Goal: Information Seeking & Learning: Learn about a topic

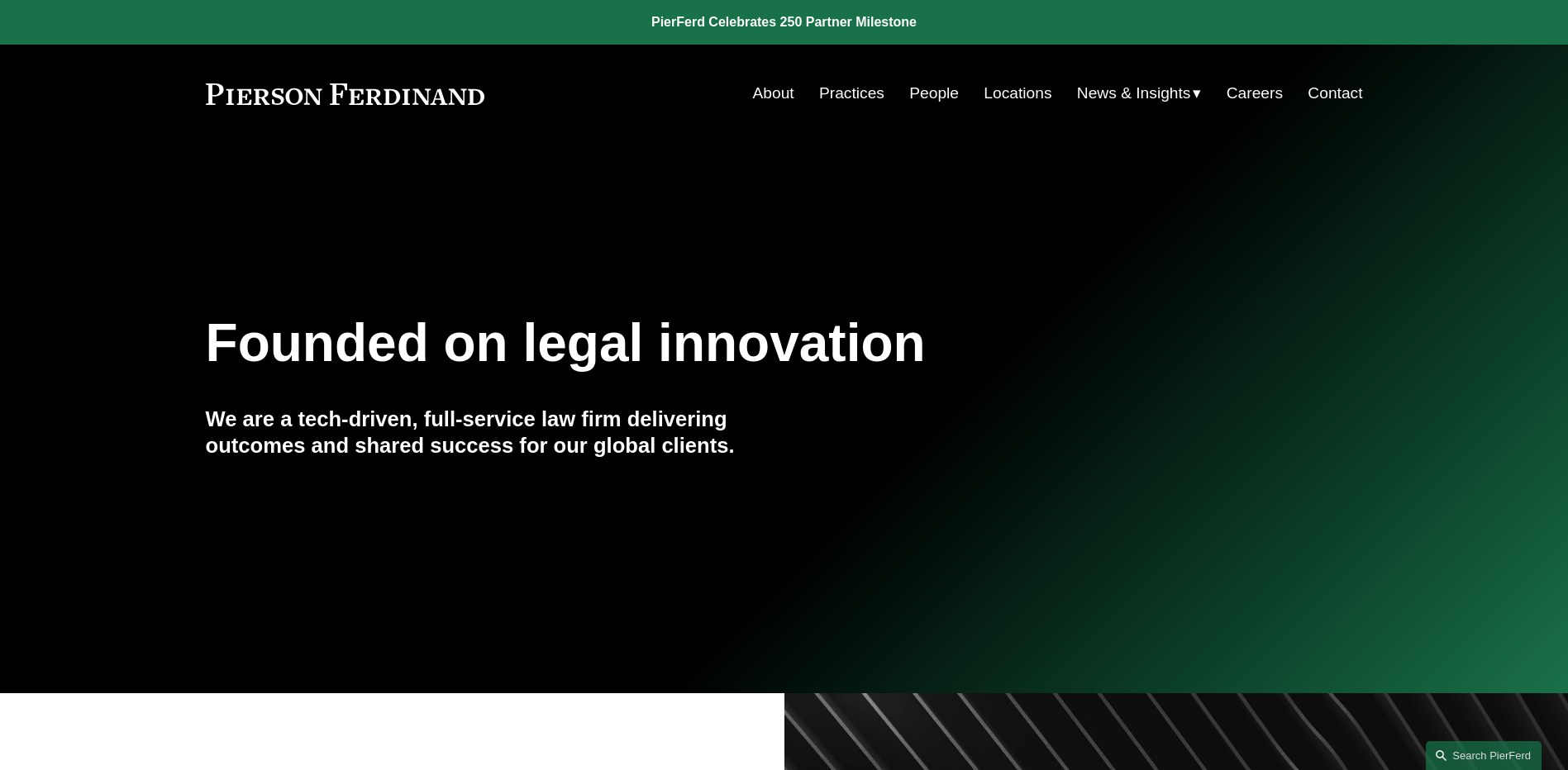
click at [0, 0] on span "Insights" at bounding box center [0, 0] width 0 height 0
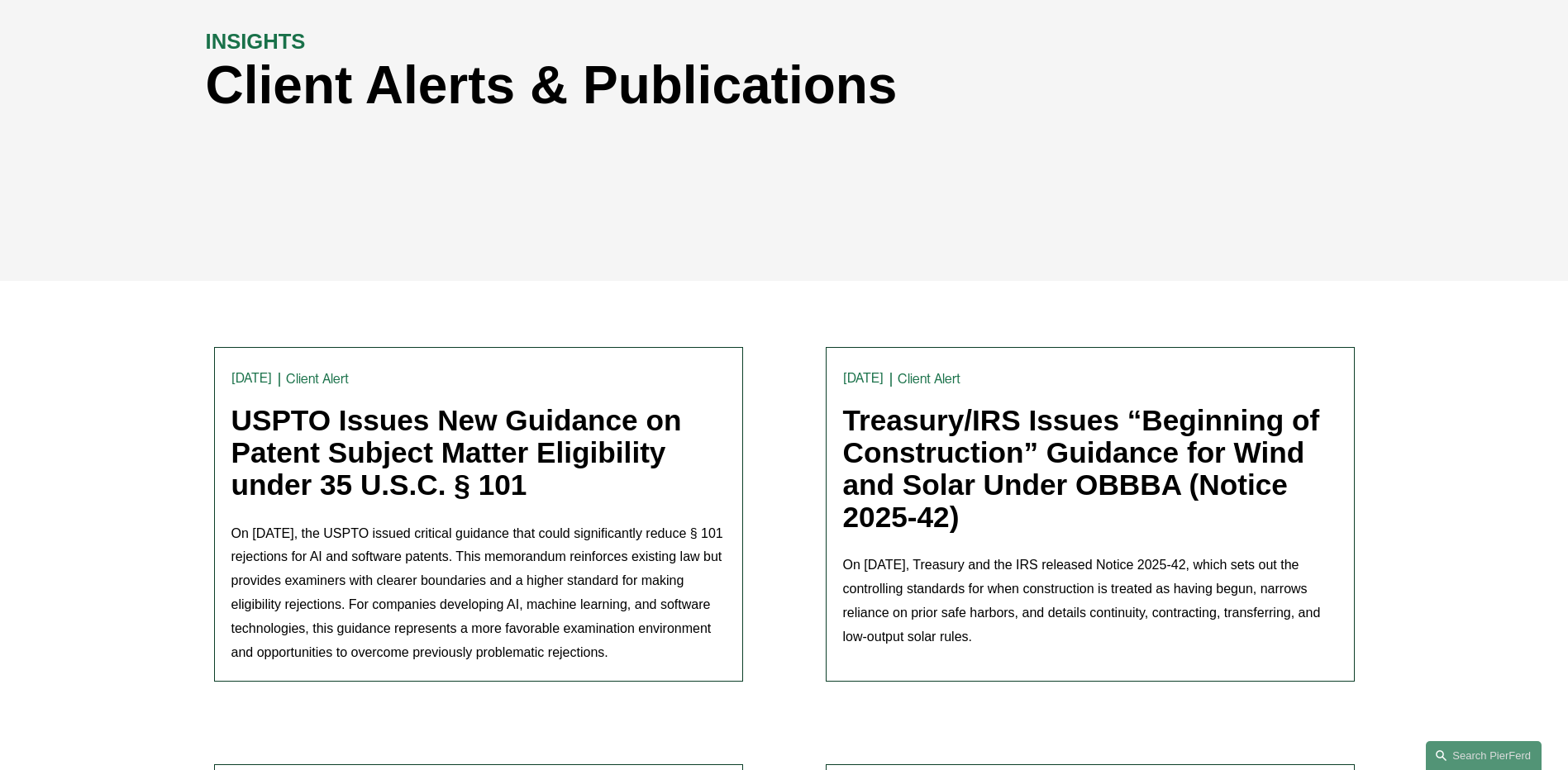
scroll to position [248, 0]
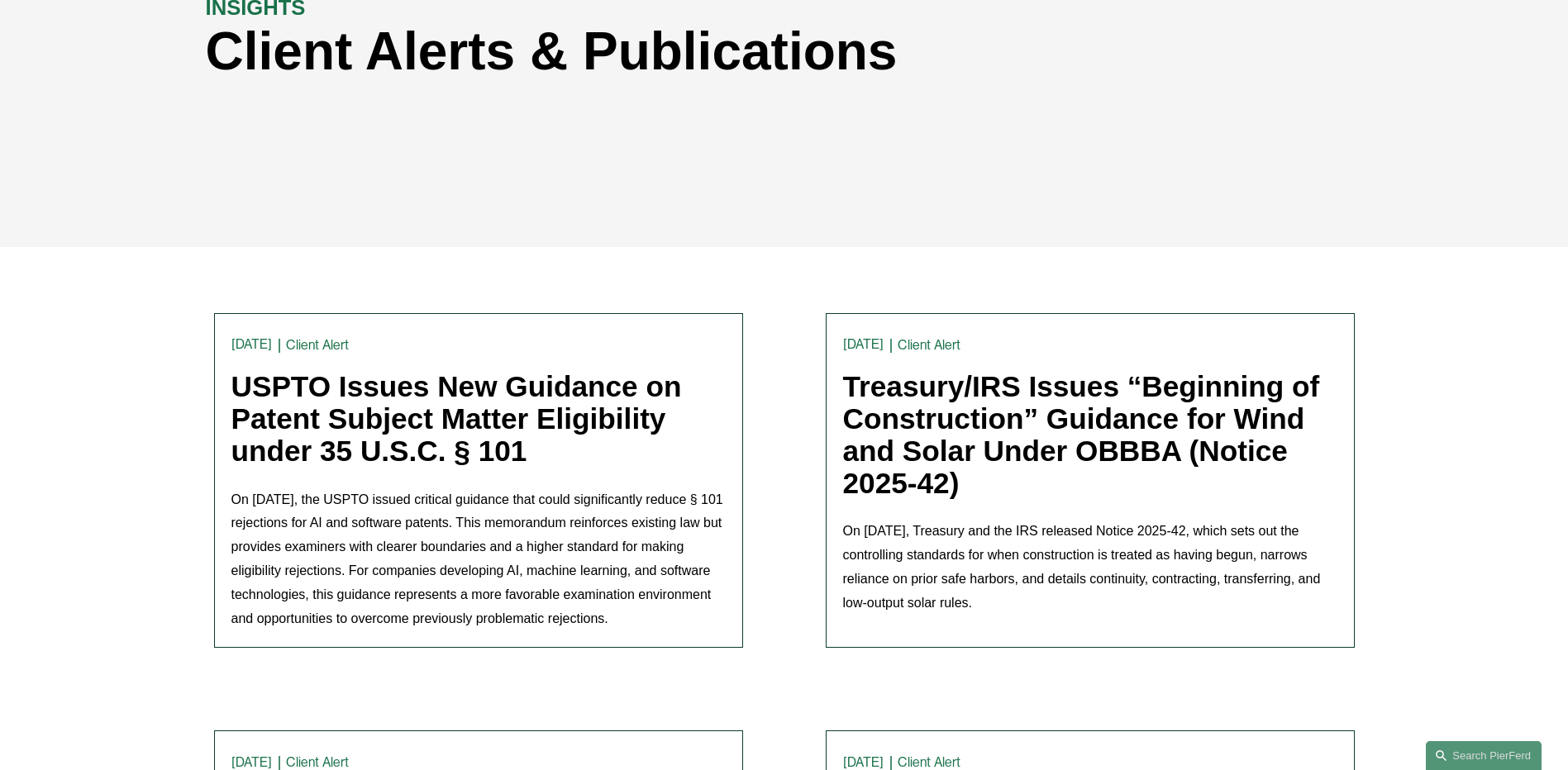
click at [489, 385] on link "USPTO Issues New Guidance on Patent Subject Matter Eligibility under 35 U.S.C. …" at bounding box center [456, 418] width 450 height 96
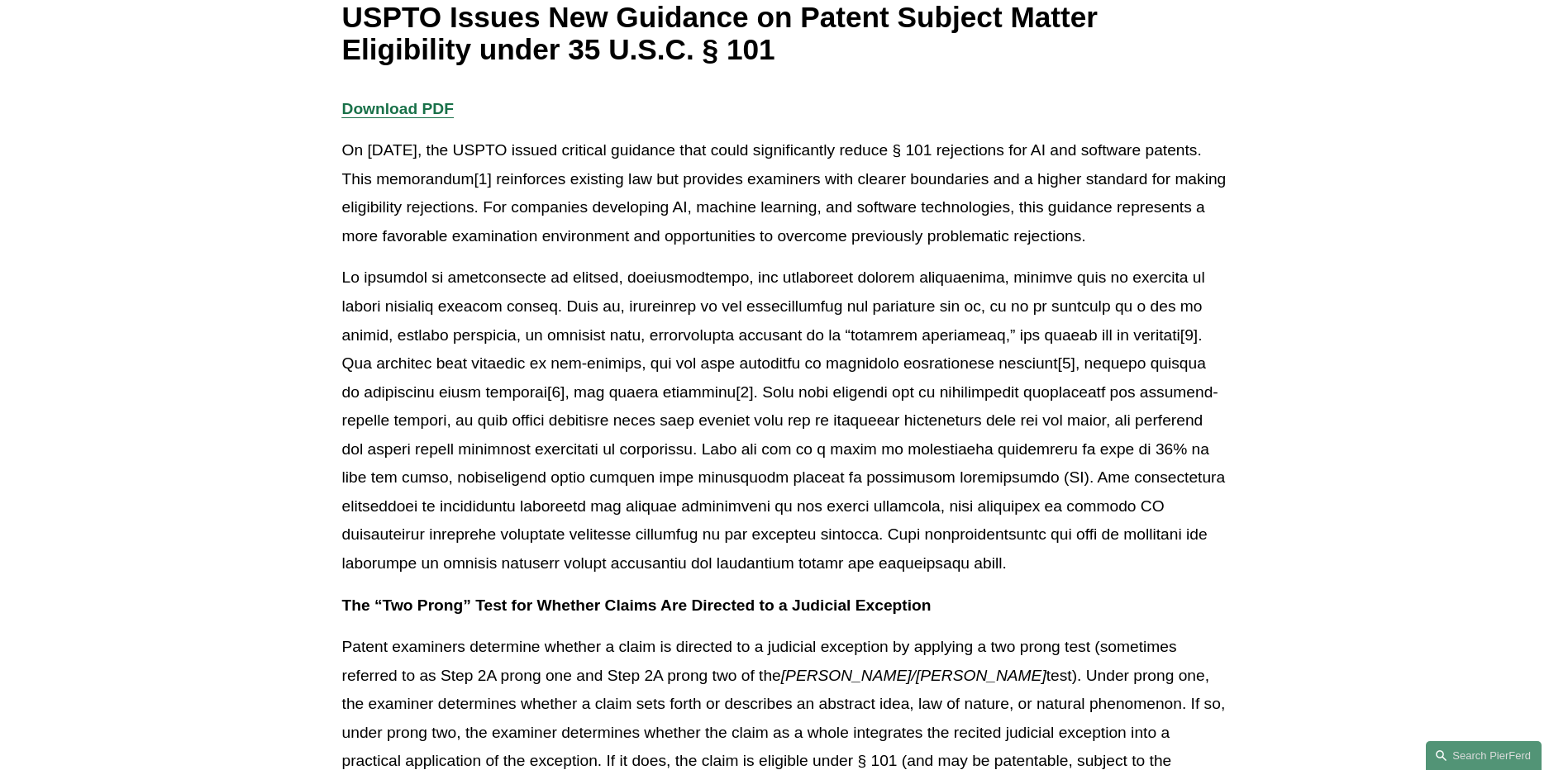
scroll to position [4, 0]
